Goal: Complete application form

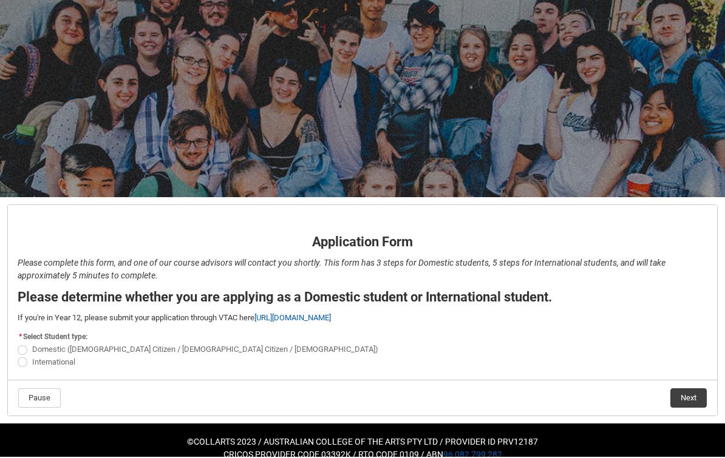
scroll to position [35, 0]
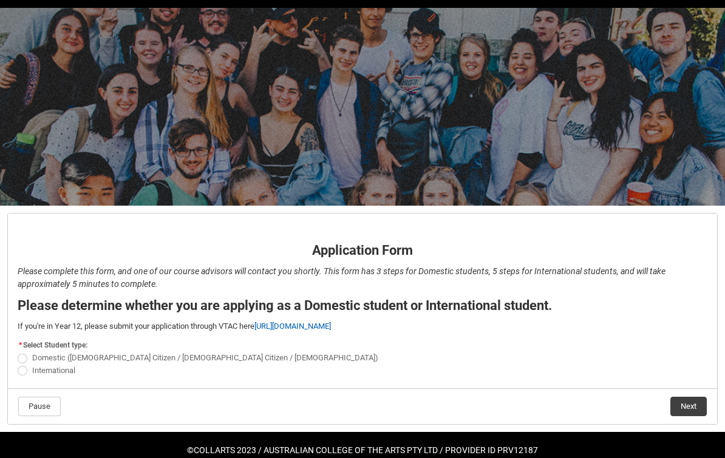
click at [19, 374] on span "REDU_Application_Form_for_Applicant flow" at bounding box center [23, 371] width 10 height 10
click at [18, 364] on input "International" at bounding box center [17, 363] width 1 height 1
radio input "true"
click at [687, 409] on button "Next" at bounding box center [688, 406] width 36 height 19
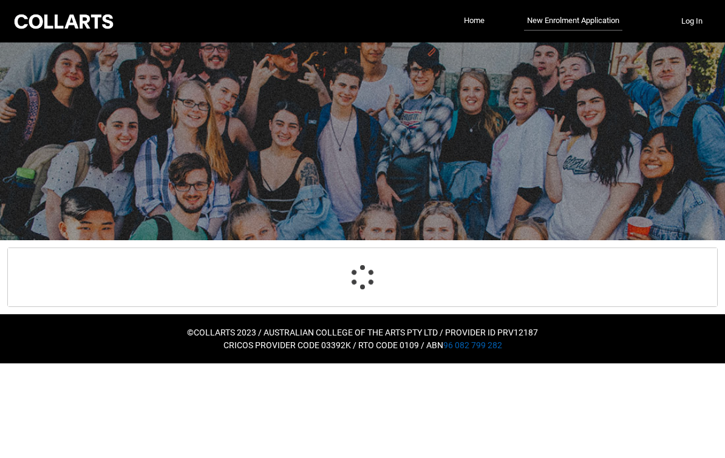
scroll to position [0, 0]
select select "choice_No"
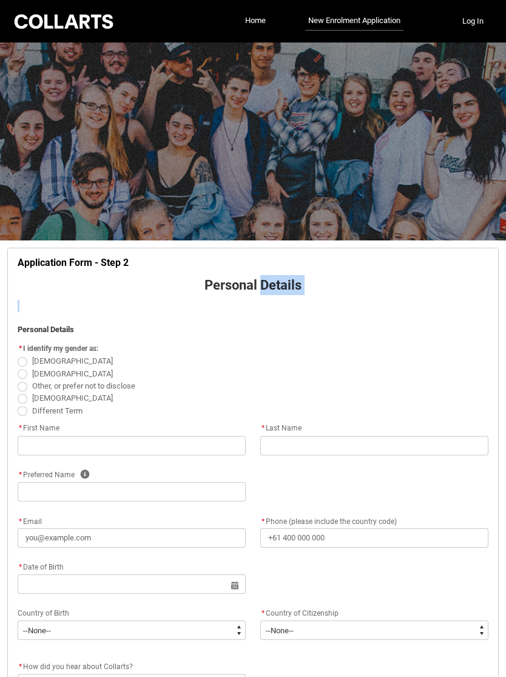
click at [430, 167] on div at bounding box center [253, 141] width 506 height 198
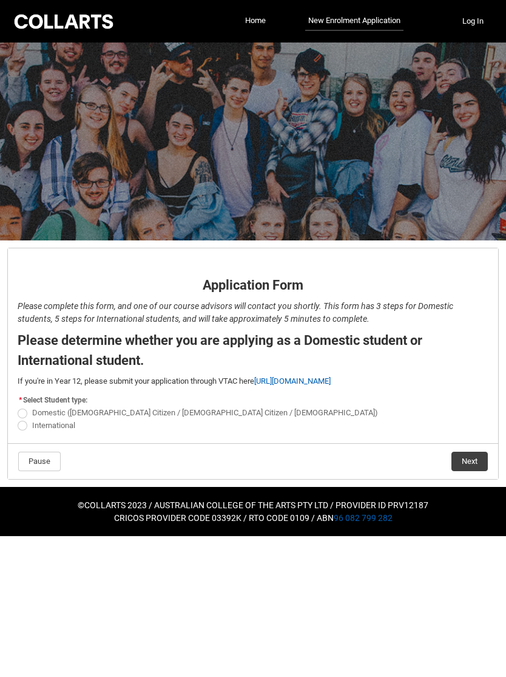
click at [21, 429] on span "REDU_Application_Form_for_Applicant flow" at bounding box center [23, 426] width 10 height 10
click at [18, 419] on input "International" at bounding box center [17, 418] width 1 height 1
radio input "true"
click at [479, 453] on button "Next" at bounding box center [469, 460] width 36 height 19
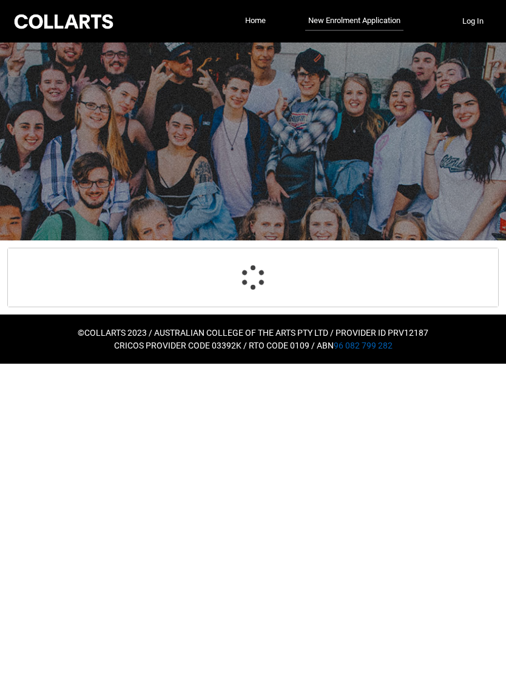
scroll to position [127, 0]
select select "choice_No"
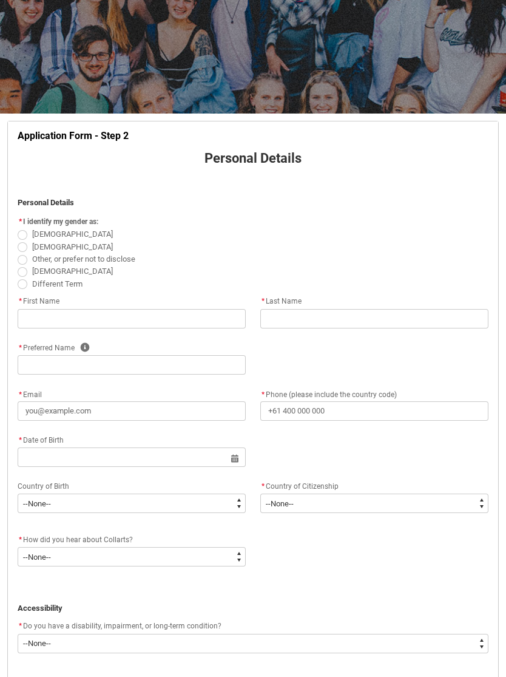
click at [30, 235] on label "[DEMOGRAPHIC_DATA]" at bounding box center [68, 233] width 100 height 9
click at [18, 228] on input "[DEMOGRAPHIC_DATA]" at bounding box center [17, 228] width 1 height 1
radio input "true"
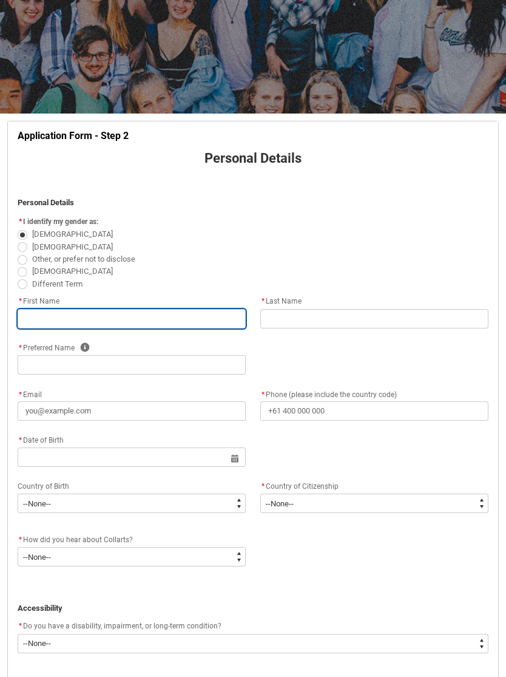
click at [146, 322] on input "REDU_Application_Form_for_Applicant flow" at bounding box center [132, 318] width 228 height 19
type lightning-primitive-input-simple "Faatin"
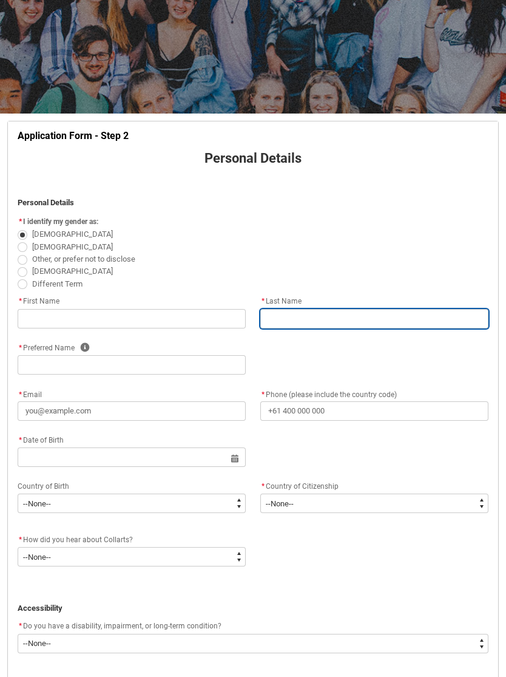
click at [327, 310] on input "REDU_Application_Form_for_Applicant flow" at bounding box center [374, 318] width 228 height 19
type lightning-primitive-input-simple "Hana"
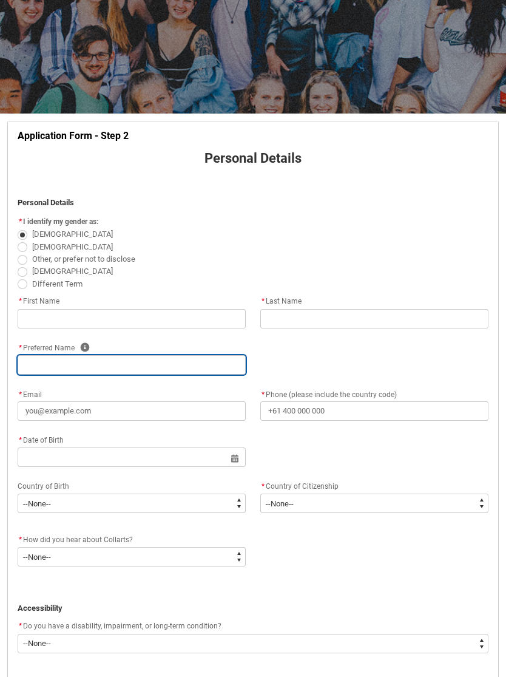
click at [211, 360] on input "REDU_Application_Form_for_Applicant flow" at bounding box center [132, 364] width 228 height 19
type lightning-primitive-input-simple "Faatin Hana"
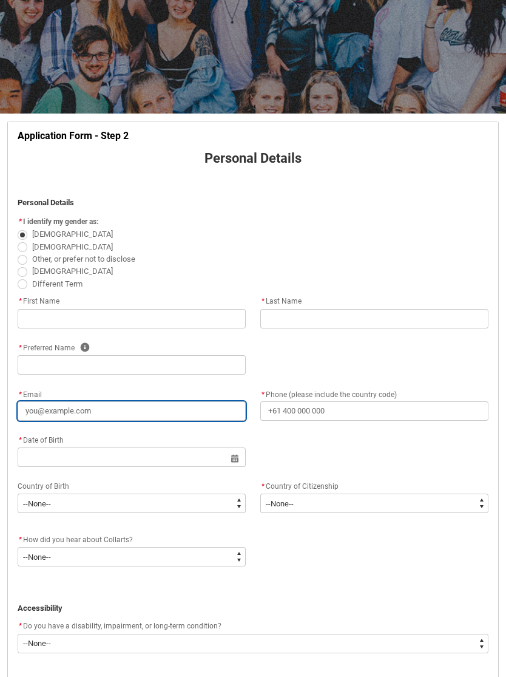
type lightning-primitive-input-simple "f"
type input "f"
type lightning-primitive-input-simple "fa"
type input "fa"
type lightning-primitive-input-simple "faa"
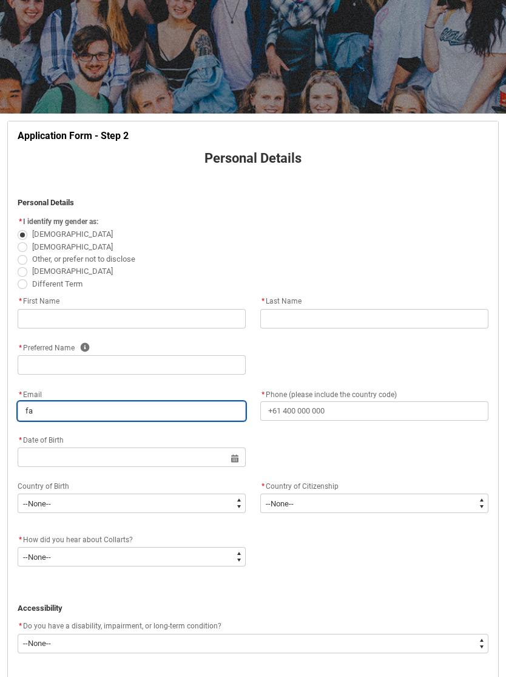
type input "faa"
type lightning-primitive-input-simple "faat"
type input "faat"
type lightning-primitive-input-simple "faati"
type input "faati"
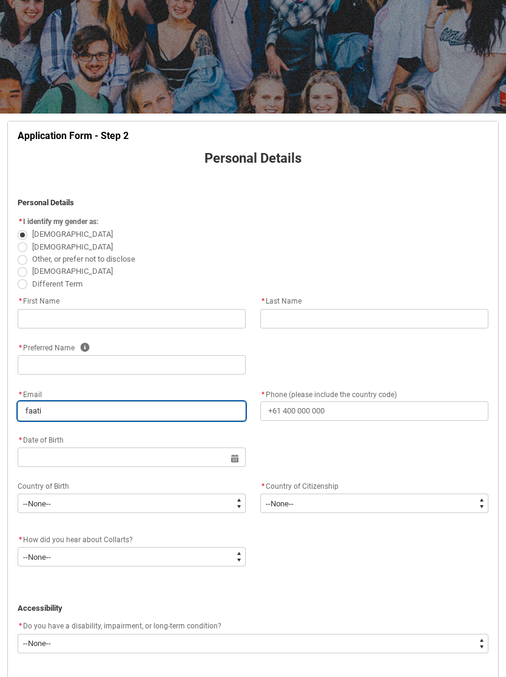
type lightning-primitive-input-simple "faatin"
type input "faatin"
type lightning-primitive-input-simple "faatin."
type input "faatin."
type lightning-primitive-input-simple "faatin.h"
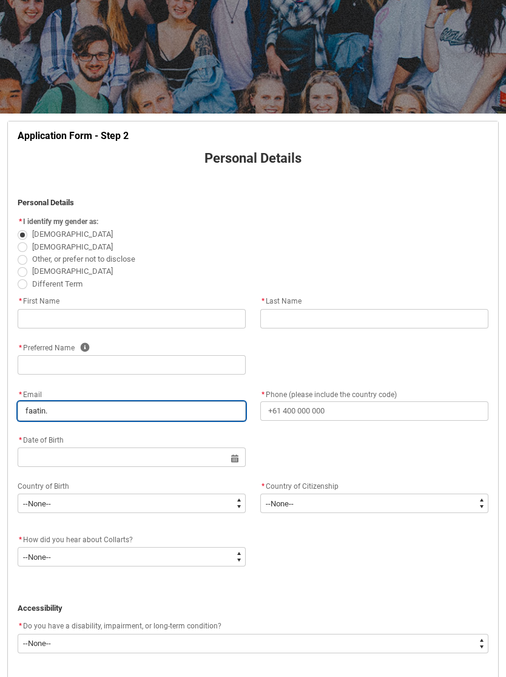
type input "faatin.h"
type lightning-primitive-input-simple "faatin.ha"
type input "faatin.ha"
type lightning-primitive-input-simple "faatin.han"
type input "faatin.han"
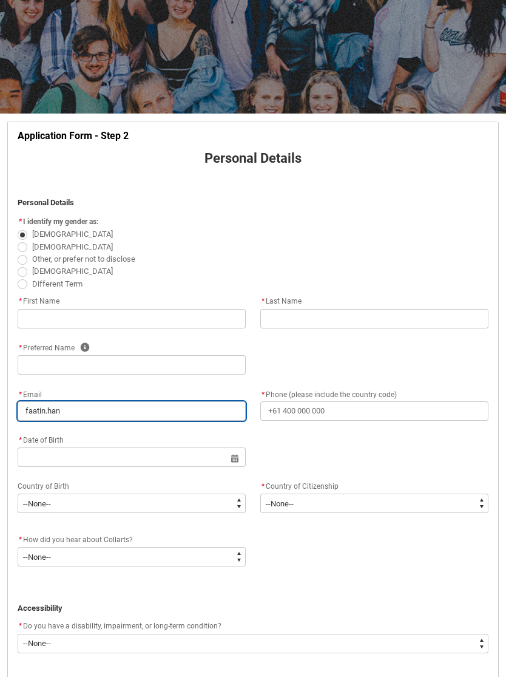
type lightning-primitive-input-simple "faatin.hana"
type input "faatin.hana"
type lightning-primitive-input-simple "faatin.hana@"
type input "faatin.hana@"
type lightning-primitive-input-simple "faatin.hana@d"
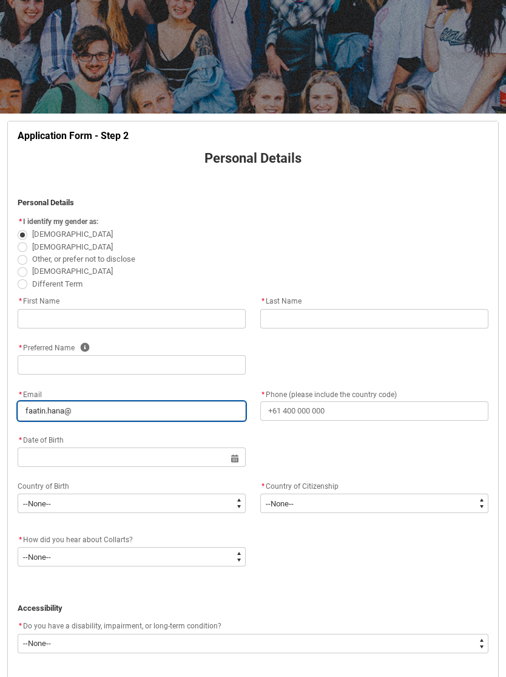
type input "faatin.hana@d"
type lightning-primitive-input-simple "faatin.hana@do"
type input "faatin.hana@do"
type lightning-primitive-input-simple "faatin.hana@dow"
type input "faatin.hana@dow"
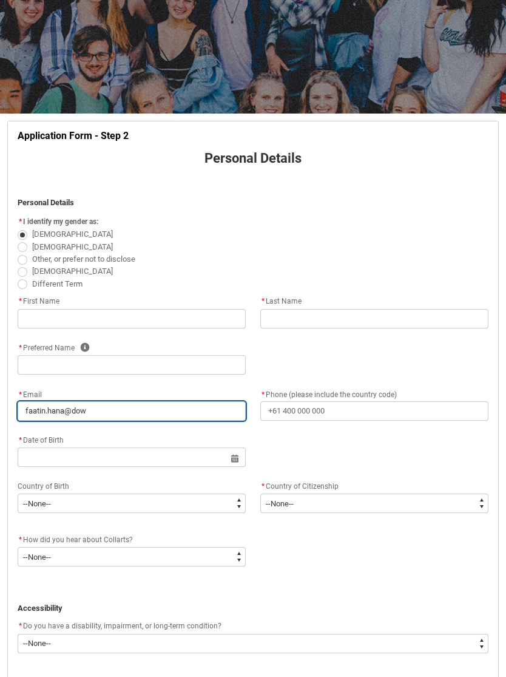
type lightning-primitive-input-simple "faatin.hana@down"
type input "faatin.hana@down"
type lightning-primitive-input-simple "faatin.hana@downe"
type input "faatin.hana@downe"
type lightning-primitive-input-simple "faatin.hana@downeh"
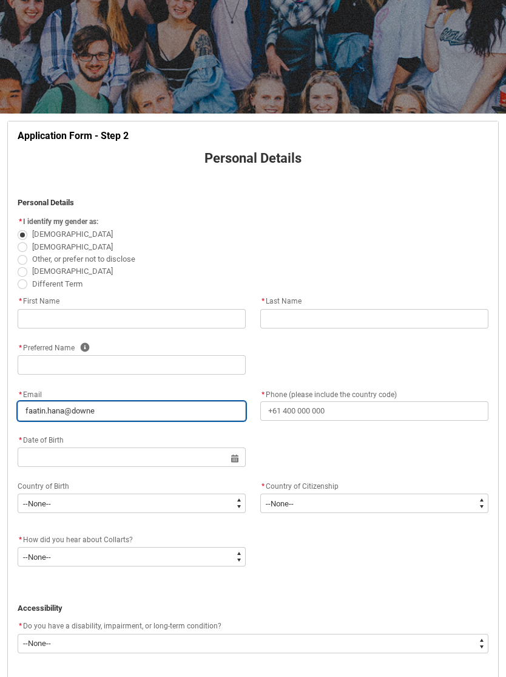
type input "faatin.hana@downeh"
type lightning-primitive-input-simple "faatin.hana@downeho"
type input "faatin.hana@downeho"
type lightning-primitive-input-simple "faatin.hana@downehou"
type input "faatin.hana@downehou"
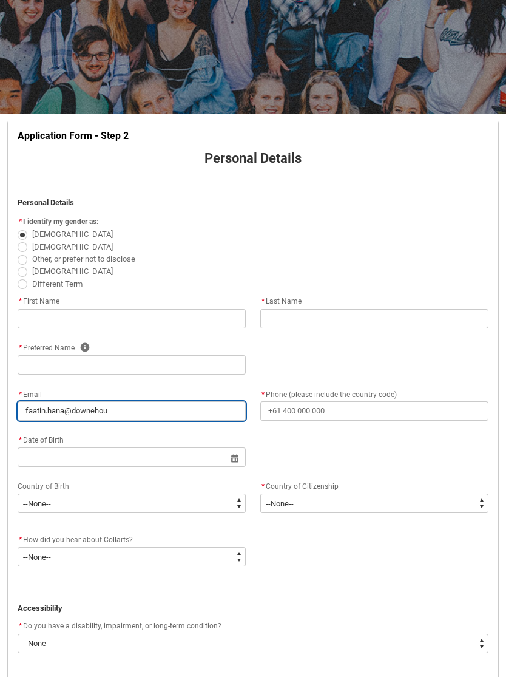
type lightning-primitive-input-simple "faatin.hana@downehous"
type input "faatin.hana@downehous"
type lightning-primitive-input-simple "faatin.hana@downehouse"
type input "faatin.hana@downehouse"
type lightning-primitive-input-simple "faatin.hana@downehouser"
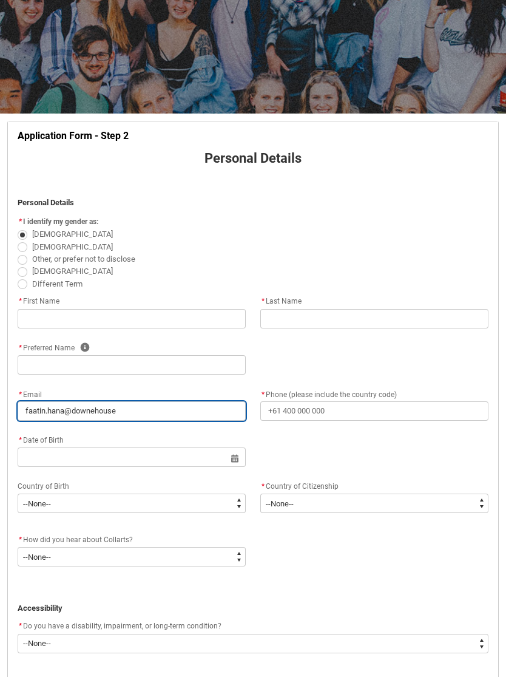
type input "faatin.hana@downehouser"
type lightning-primitive-input-simple "faatin.hana@downehouseri"
type input "faatin.hana@downehouseri"
type lightning-primitive-input-simple "faatin.hana@downehouseriy"
type input "faatin.hana@downehouseriy"
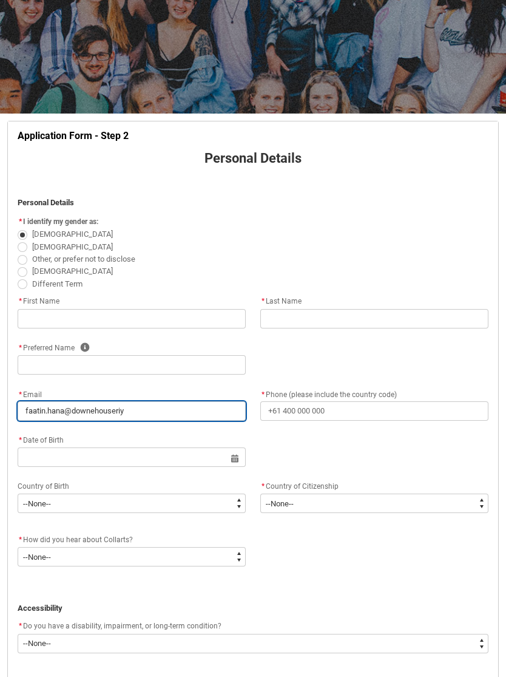
type lightning-primitive-input-simple "faatin.hana@downehouseriya"
type input "faatin.hana@downehouseriya"
type lightning-primitive-input-simple "faatin.hana@downehouseriyad"
type input "faatin.hana@downehouseriyad"
type lightning-primitive-input-simple "faatin.hana@downehouseriyadh"
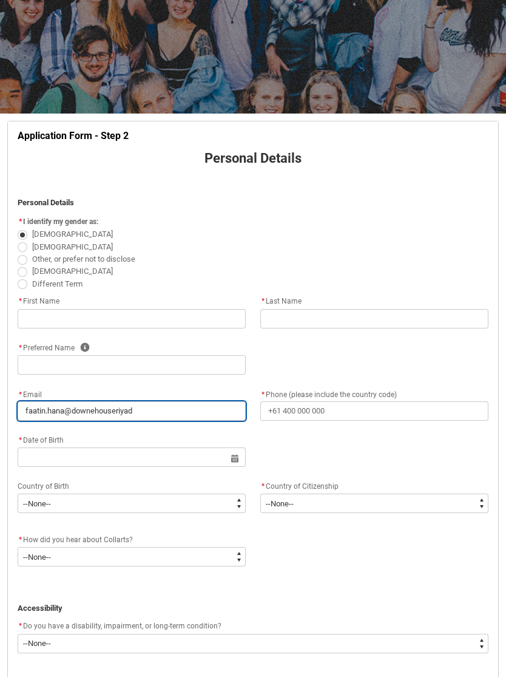
type input "faatin.hana@downehouseriyadh"
type lightning-primitive-input-simple "faatin.hana@downehouseriyadh."
type input "faatin.hana@downehouseriyadh."
type lightning-primitive-input-simple "faatin.hana@downehouseriyadh.c"
type input "faatin.hana@downehouseriyadh.c"
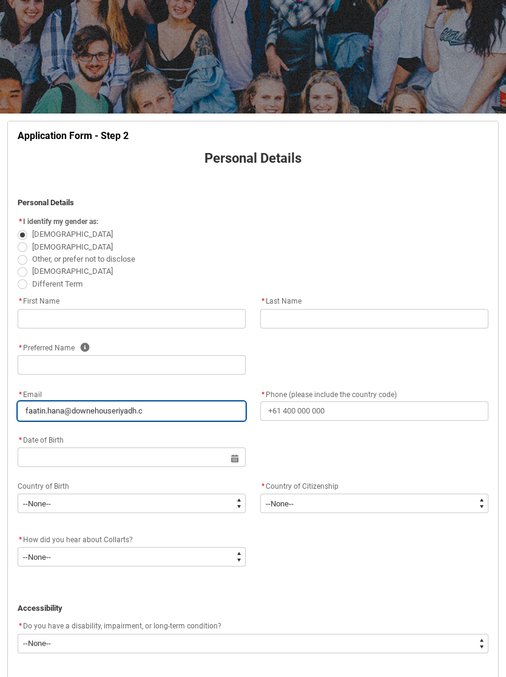
type lightning-primitive-input-simple "faatin.hana@downehouseriyadh.co"
type input "faatin.hana@downehouseriyadh.co"
type lightning-primitive-input-simple "faatin.hana@downehouseriyadh.com"
type input "faatin.hana@downehouseriyadh.com"
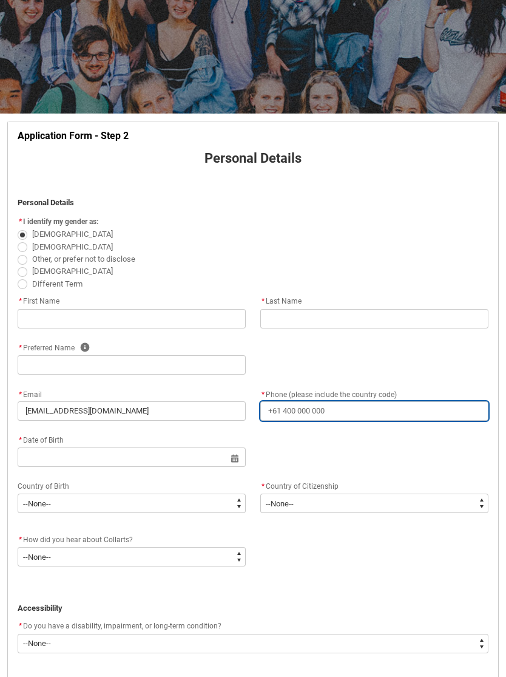
click at [384, 410] on input "* Phone (please include the country code)" at bounding box center [374, 410] width 228 height 19
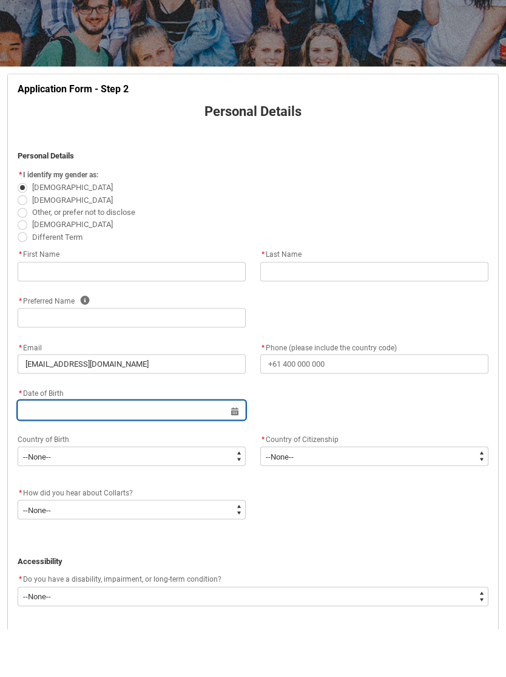
click at [178, 448] on input "REDU_Application_Form_for_Applicant flow" at bounding box center [132, 457] width 228 height 19
select select "2025"
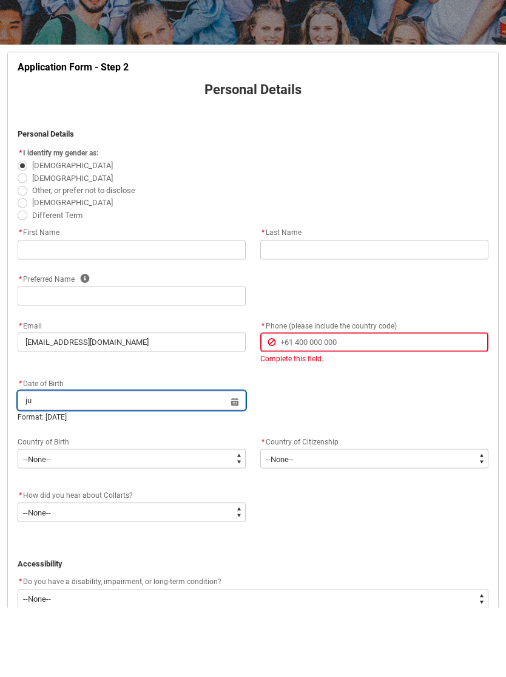
type input "j"
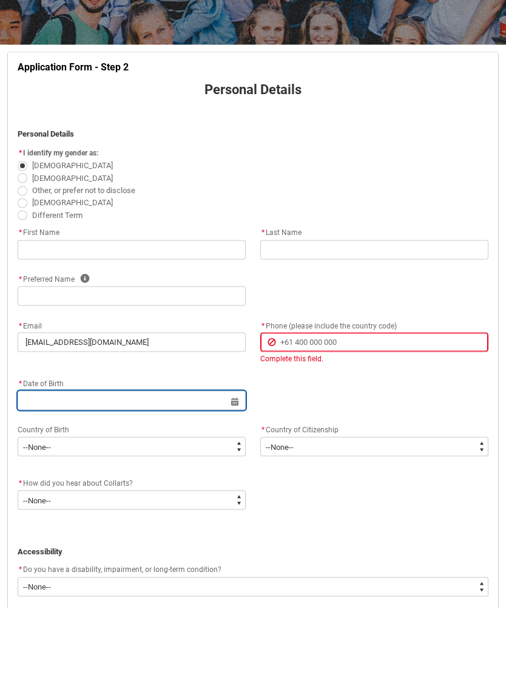
click at [235, 460] on input "REDU_Application_Form_for_Applicant flow" at bounding box center [132, 469] width 228 height 19
select select "2025"
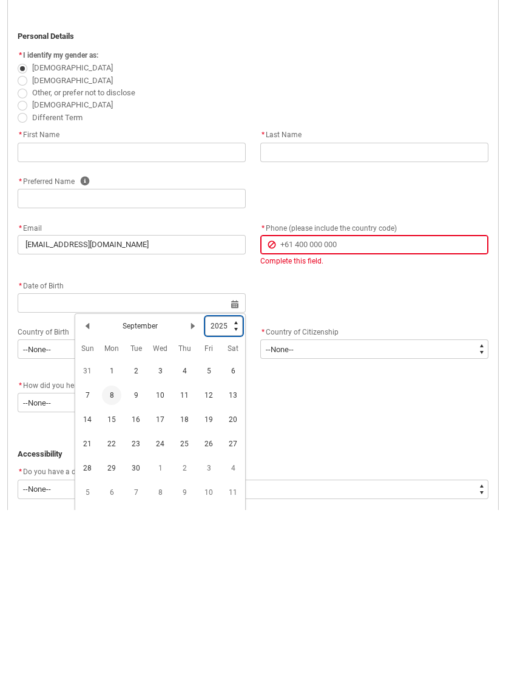
click at [235, 483] on select "1925 1926 1927 1928 1929 1930 1931 1932 1933 1934 1935 1936 1937 1938 1939 1940…" at bounding box center [224, 492] width 38 height 19
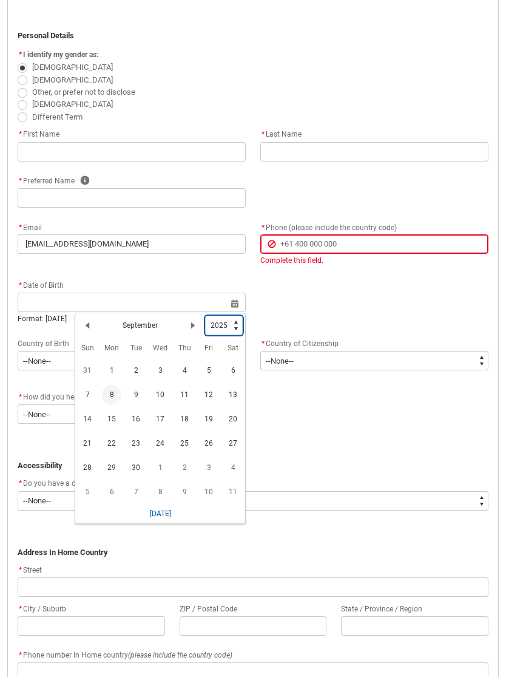
type lightning-select "2008"
select select "2008"
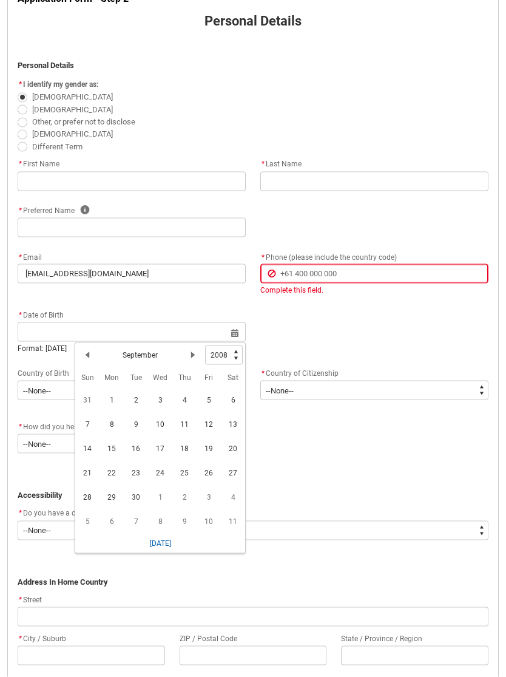
click at [93, 354] on button "Previous Month" at bounding box center [87, 354] width 19 height 19
click at [91, 353] on lightning-primitive-icon "Date picker: September" at bounding box center [87, 354] width 8 height 8
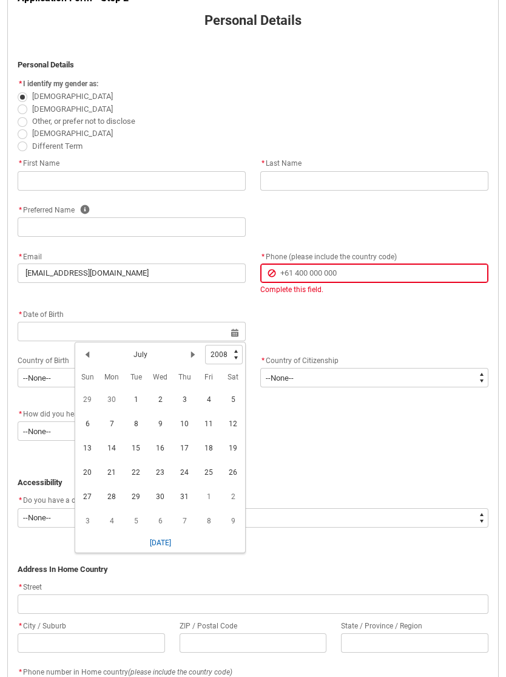
click at [93, 354] on button "Previous Month" at bounding box center [87, 354] width 19 height 19
click at [92, 353] on button "Previous Month" at bounding box center [87, 354] width 19 height 19
click at [184, 357] on button "Next Month" at bounding box center [192, 354] width 19 height 19
click at [93, 403] on span "1" at bounding box center [87, 399] width 19 height 19
type lightning-datepicker "2008-06-01"
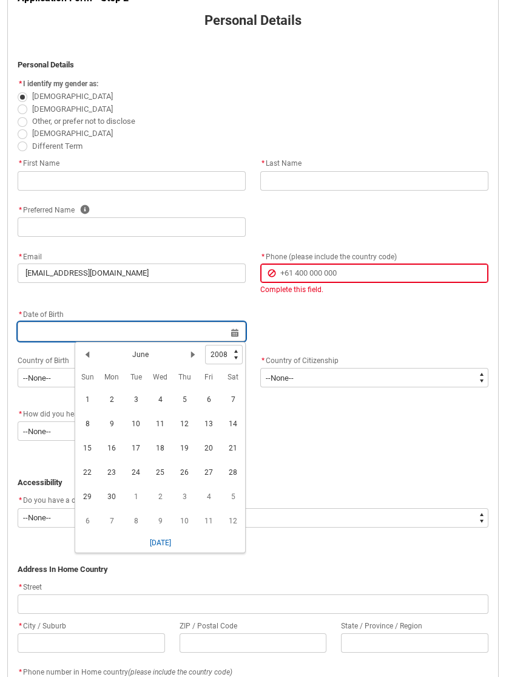
type lightning-input "2008-06-01"
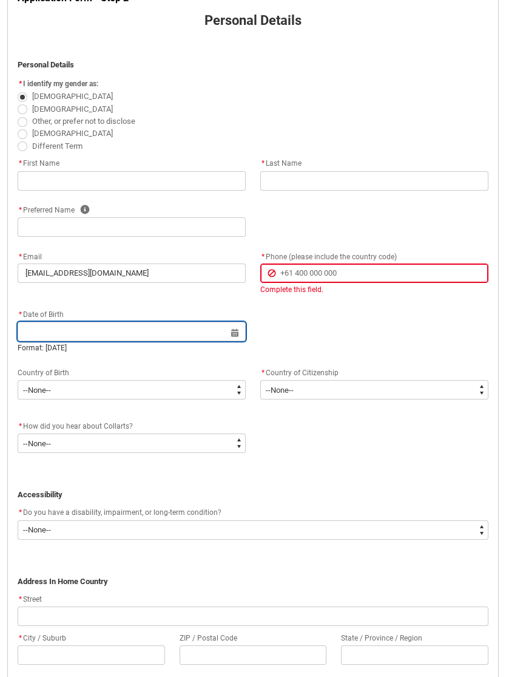
type input "1 Jun 2008"
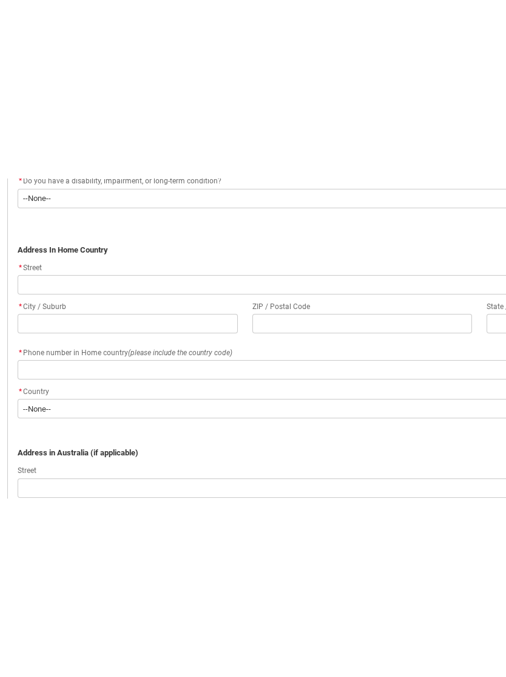
scroll to position [359, 0]
